Goal: Transaction & Acquisition: Subscribe to service/newsletter

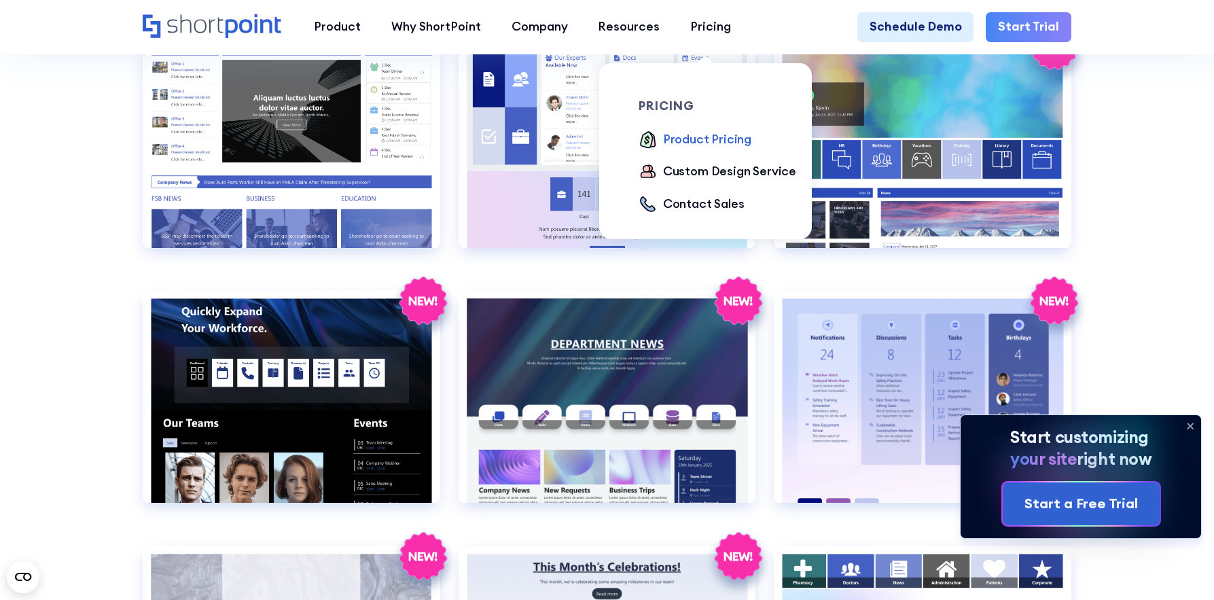
click at [689, 137] on div "Product Pricing" at bounding box center [707, 139] width 88 height 18
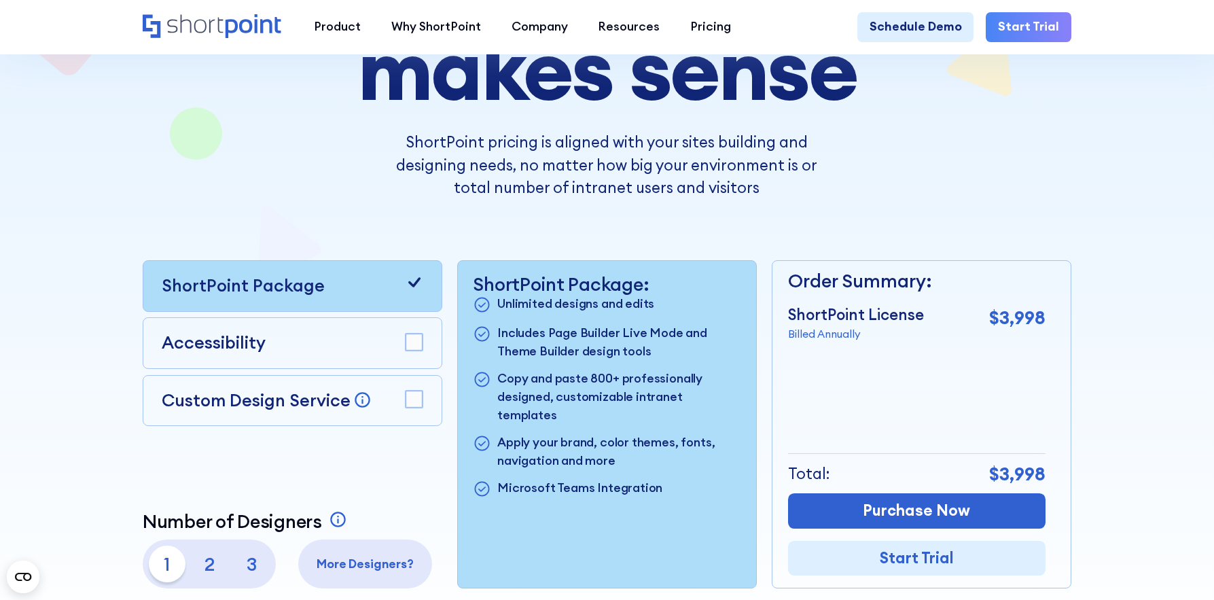
scroll to position [231, 0]
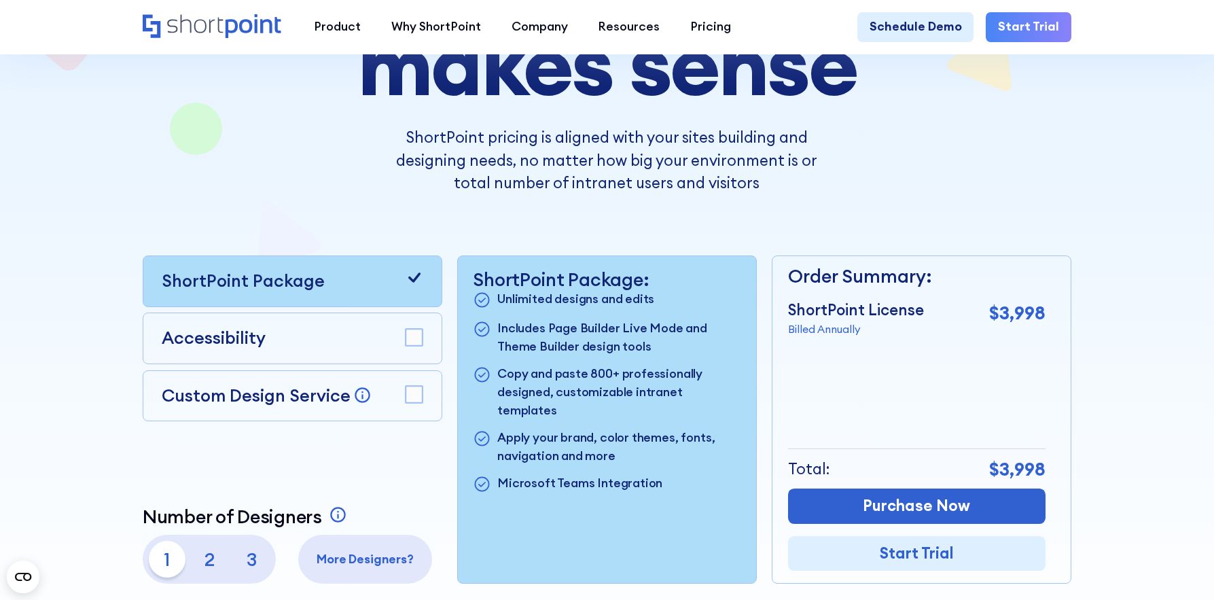
click at [204, 560] on p "2" at bounding box center [209, 559] width 37 height 37
click at [253, 554] on p "3" at bounding box center [252, 559] width 37 height 37
click at [1026, 25] on link "Start Trial" at bounding box center [1029, 27] width 86 height 31
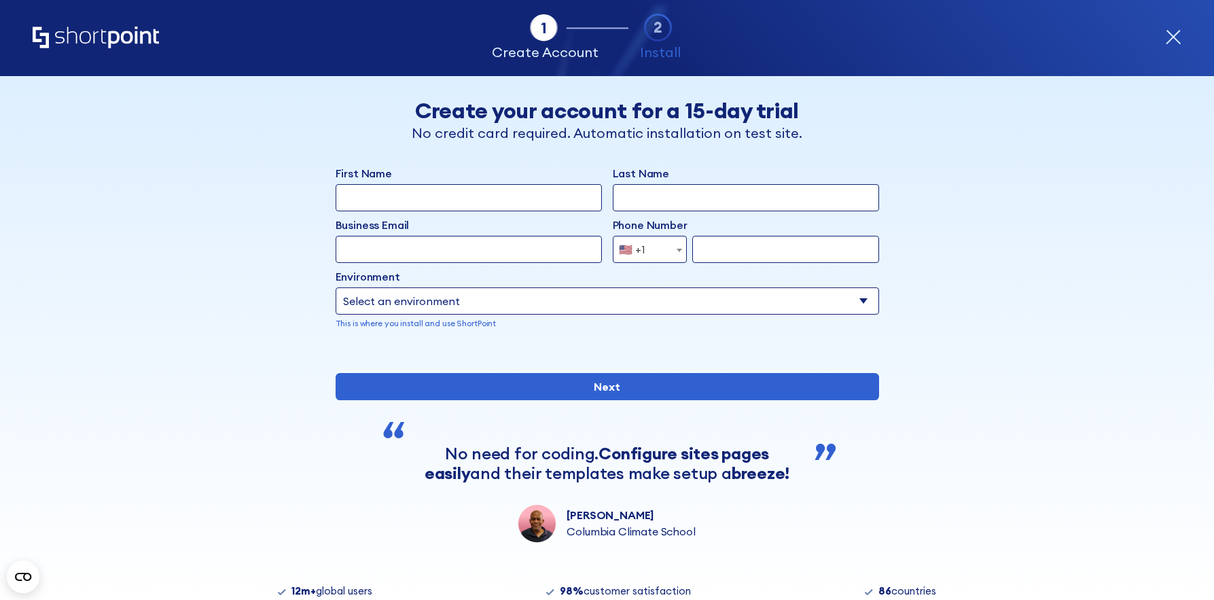
click at [175, 217] on div "Tab 1 Tab 2 Tab 3 Tab 4 Tell us more about you New customer Existing customer B…" at bounding box center [607, 338] width 1214 height 524
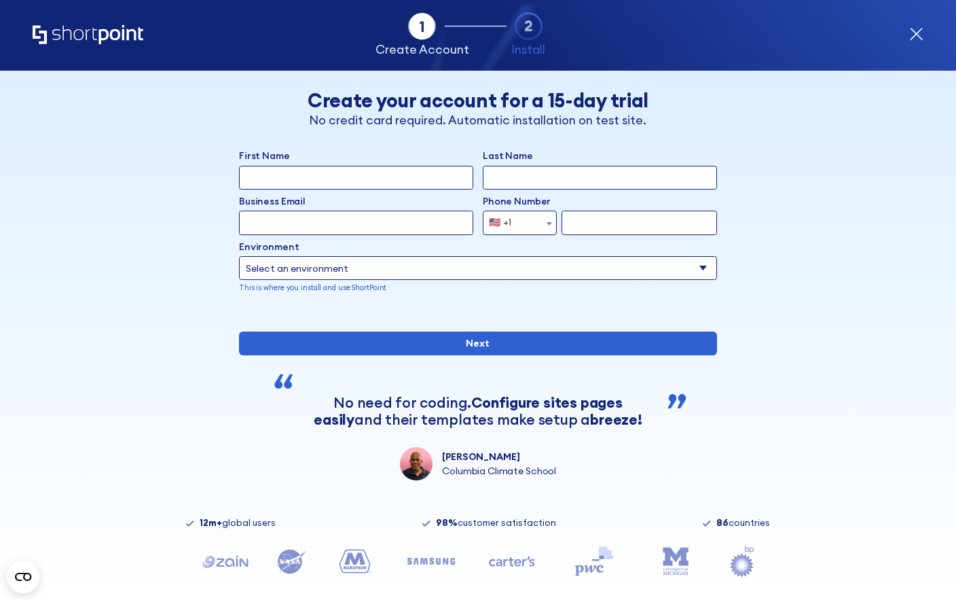
click at [917, 30] on icon "form" at bounding box center [917, 34] width 14 height 14
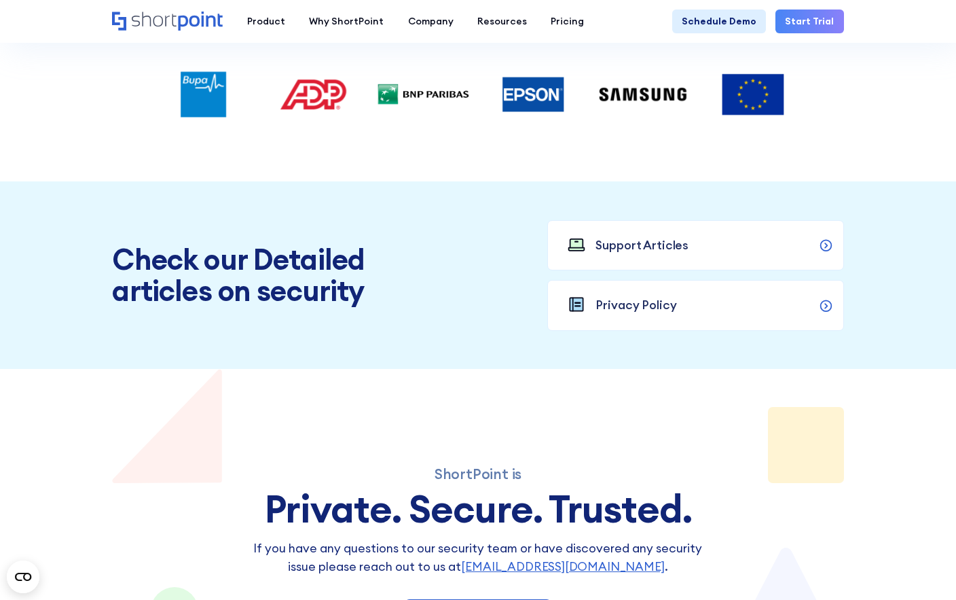
scroll to position [3973, 0]
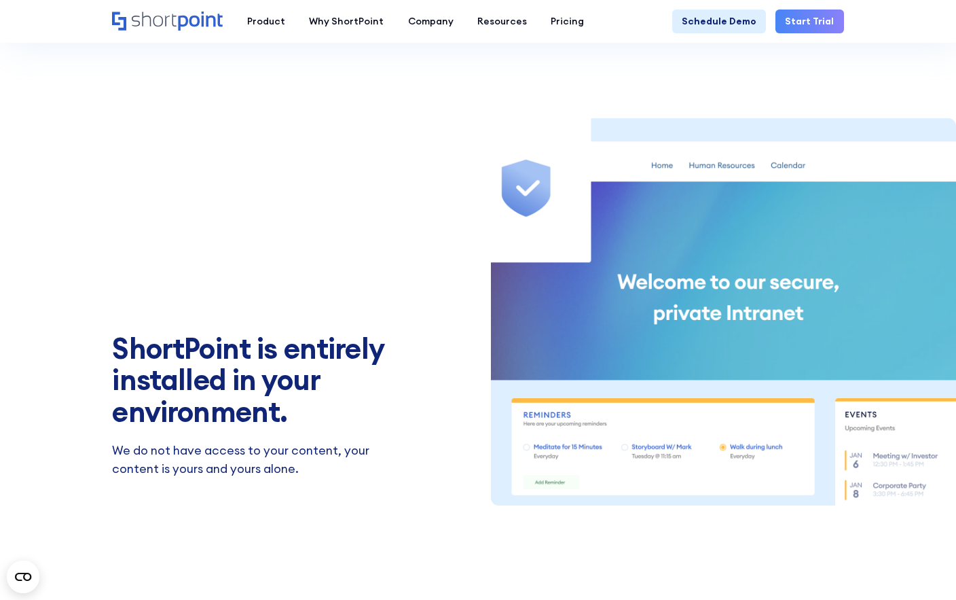
scroll to position [636, 0]
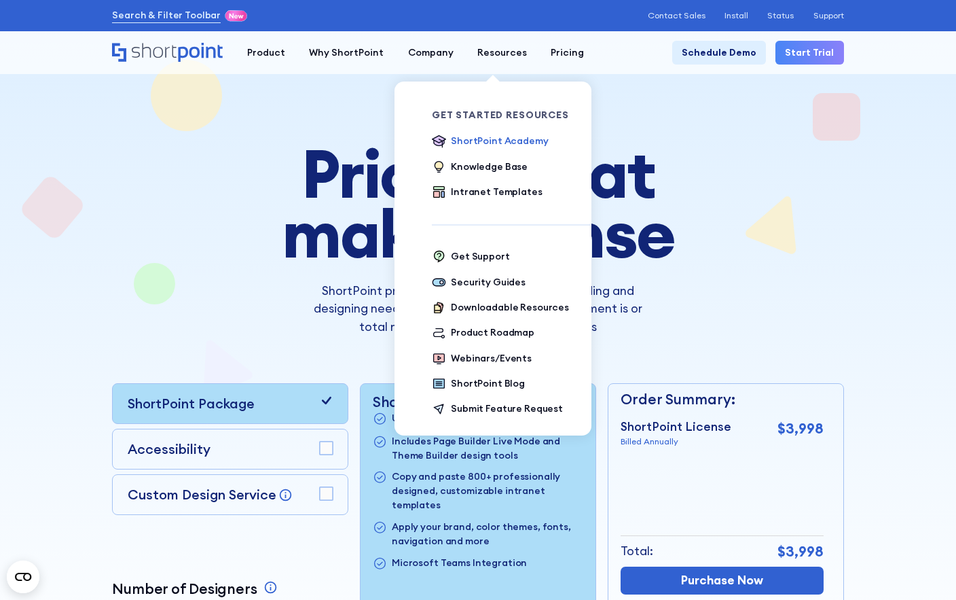
click at [480, 144] on div "ShortPoint Academy" at bounding box center [499, 141] width 97 height 14
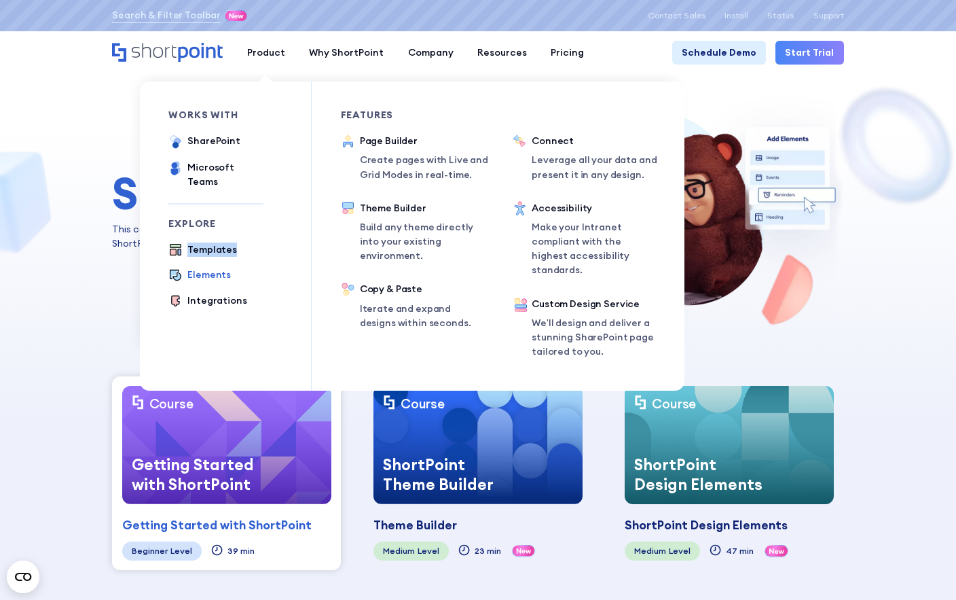
click at [211, 268] on div "Elements" at bounding box center [208, 275] width 43 height 14
